Goal: Find specific page/section: Find specific page/section

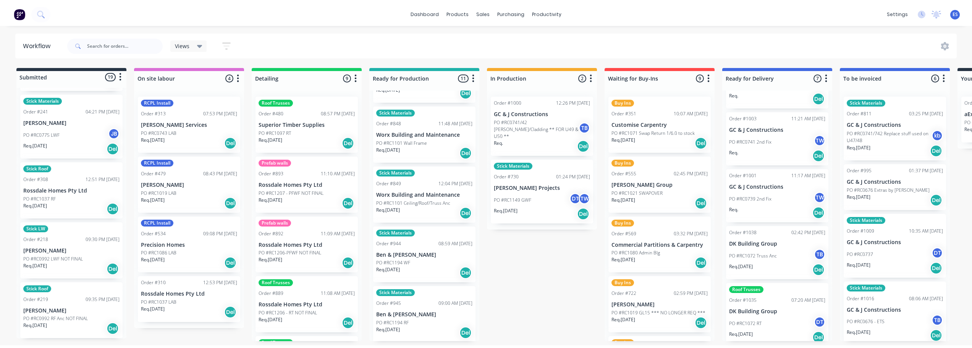
scroll to position [390, 0]
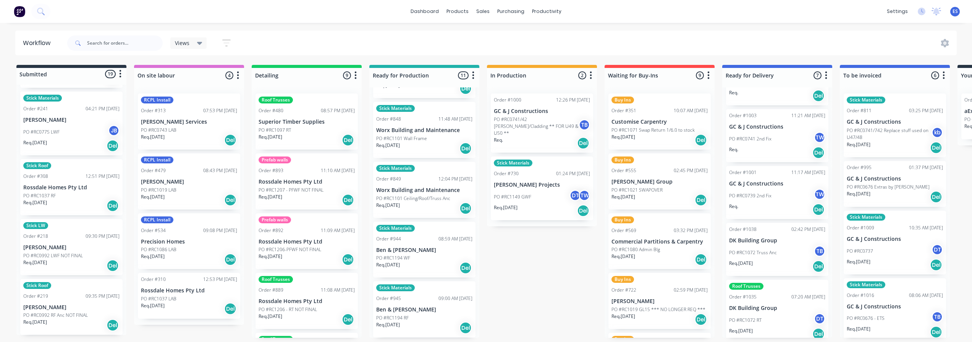
click at [429, 262] on div "Req. [DATE] Del" at bounding box center [424, 268] width 96 height 13
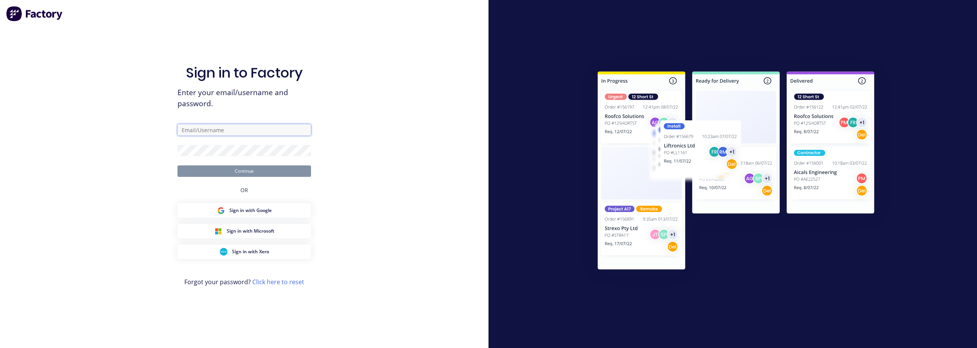
type input "[PERSON_NAME][EMAIL_ADDRESS][PERSON_NAME][DOMAIN_NAME]"
click at [252, 174] on button "Continue" at bounding box center [245, 170] width 134 height 11
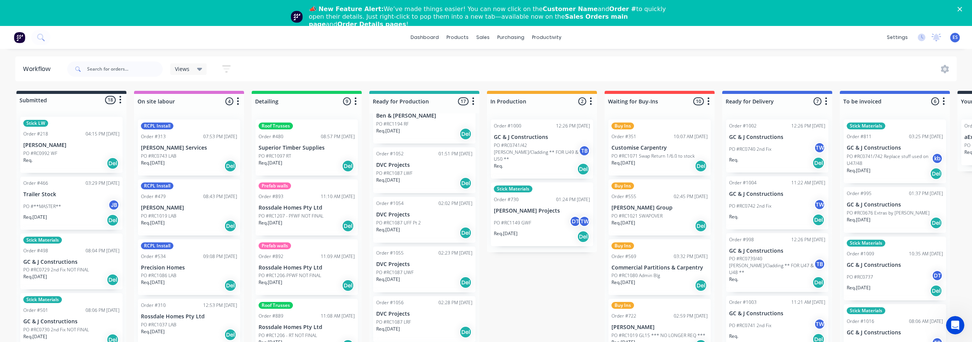
scroll to position [573, 0]
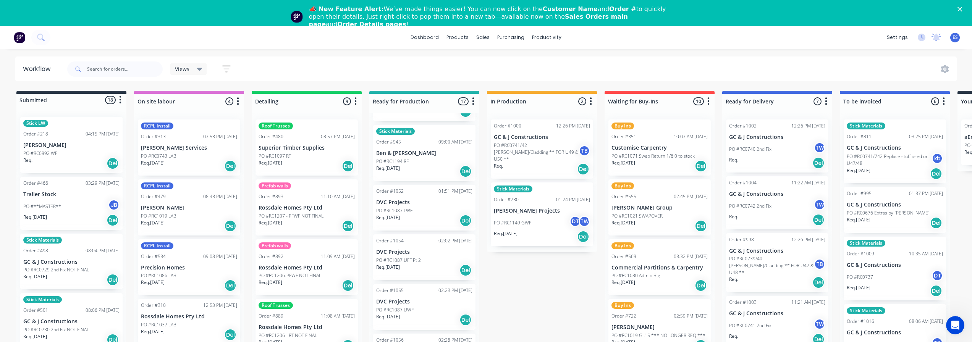
click at [397, 177] on div "Req. [DATE] Del" at bounding box center [424, 171] width 96 height 13
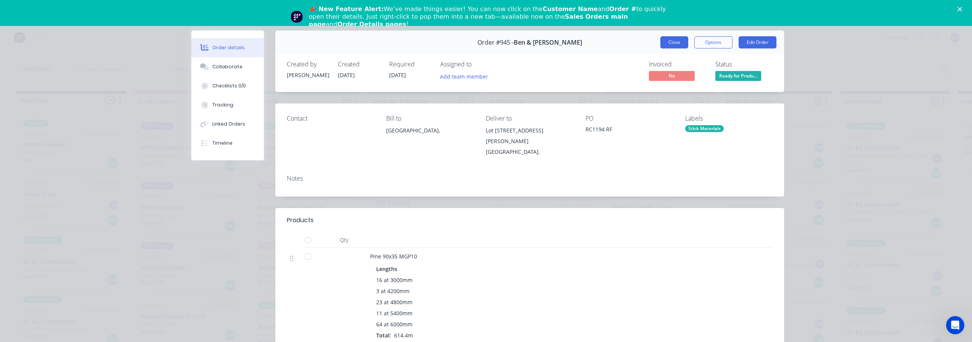
click at [674, 42] on button "Close" at bounding box center [674, 42] width 28 height 12
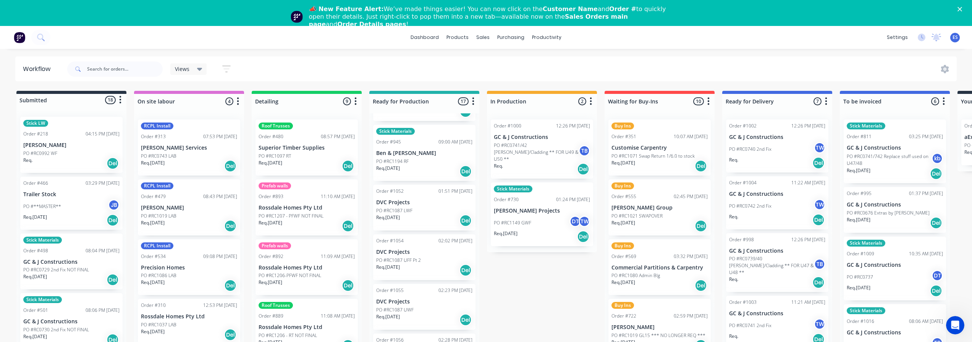
scroll to position [382, 0]
